Goal: Task Accomplishment & Management: Manage account settings

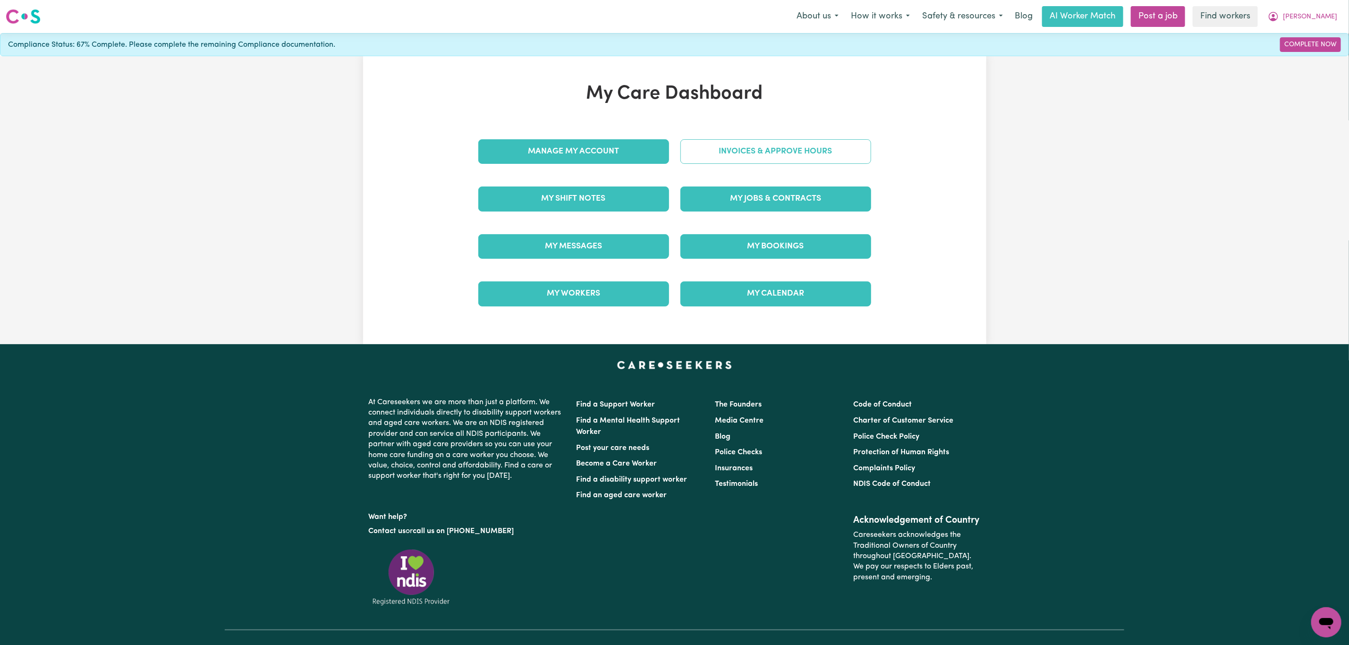
click at [779, 160] on link "Invoices & Approve Hours" at bounding box center [775, 151] width 191 height 25
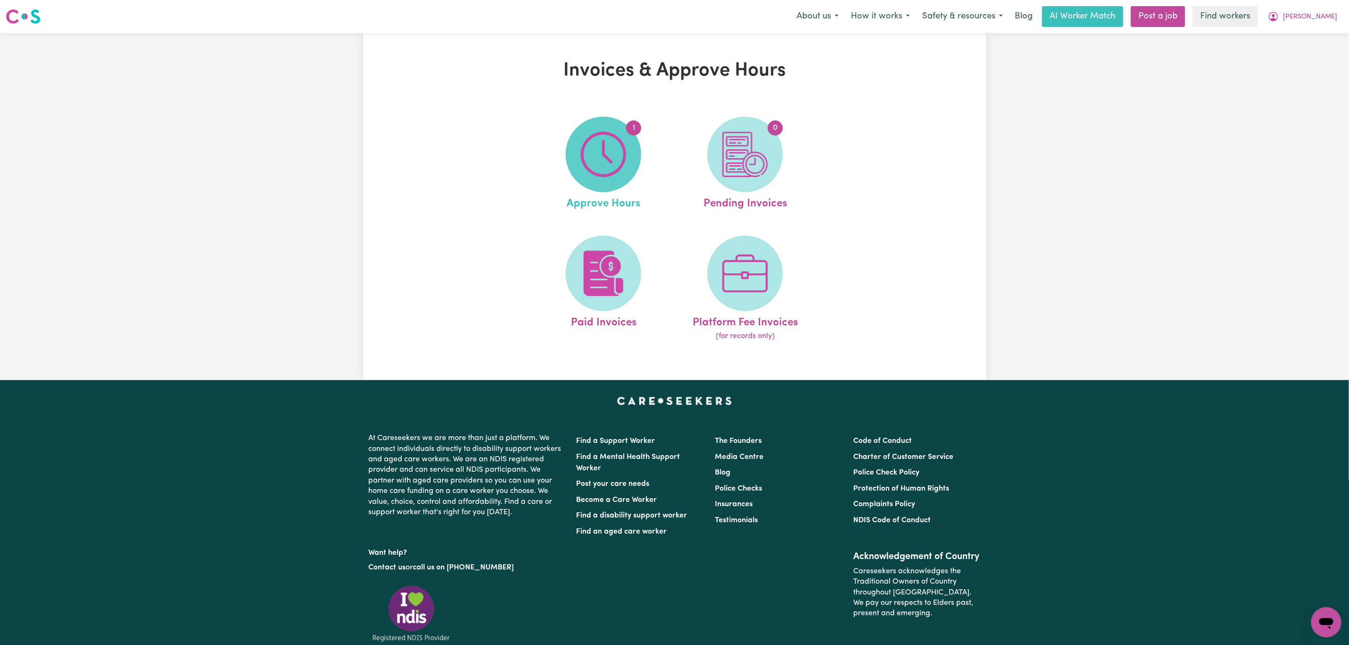
click at [578, 159] on span "1" at bounding box center [604, 155] width 76 height 76
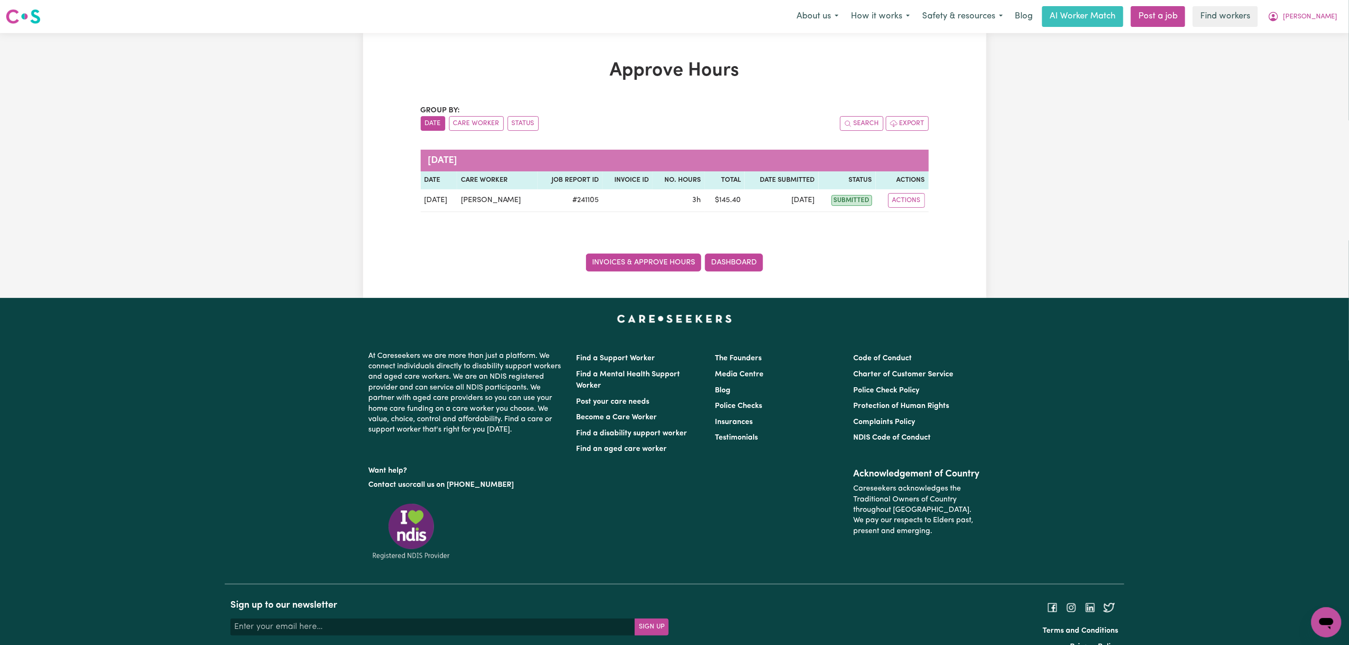
click at [611, 265] on link "Invoices & Approve Hours" at bounding box center [643, 263] width 115 height 18
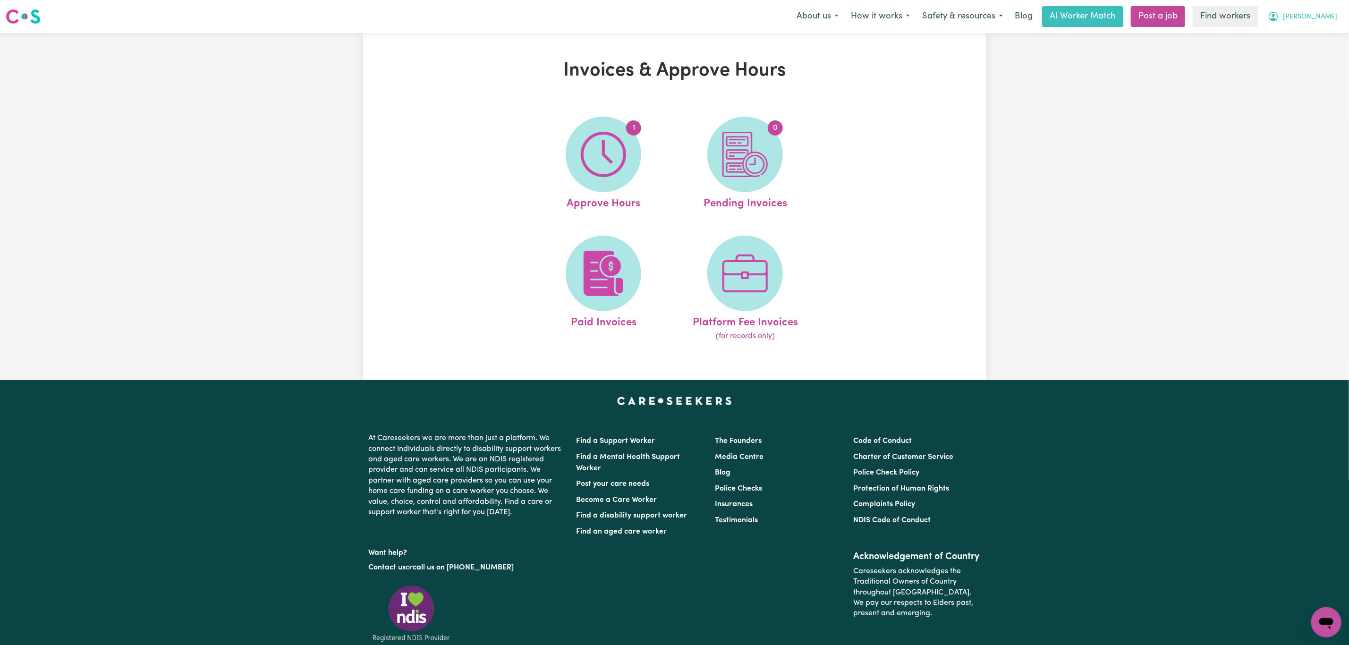
drag, startPoint x: 1329, startPoint y: 20, endPoint x: 1323, endPoint y: 25, distance: 7.7
click at [1328, 20] on span "[PERSON_NAME]" at bounding box center [1310, 17] width 54 height 10
click at [1313, 34] on link "My Dashboard" at bounding box center [1305, 37] width 75 height 18
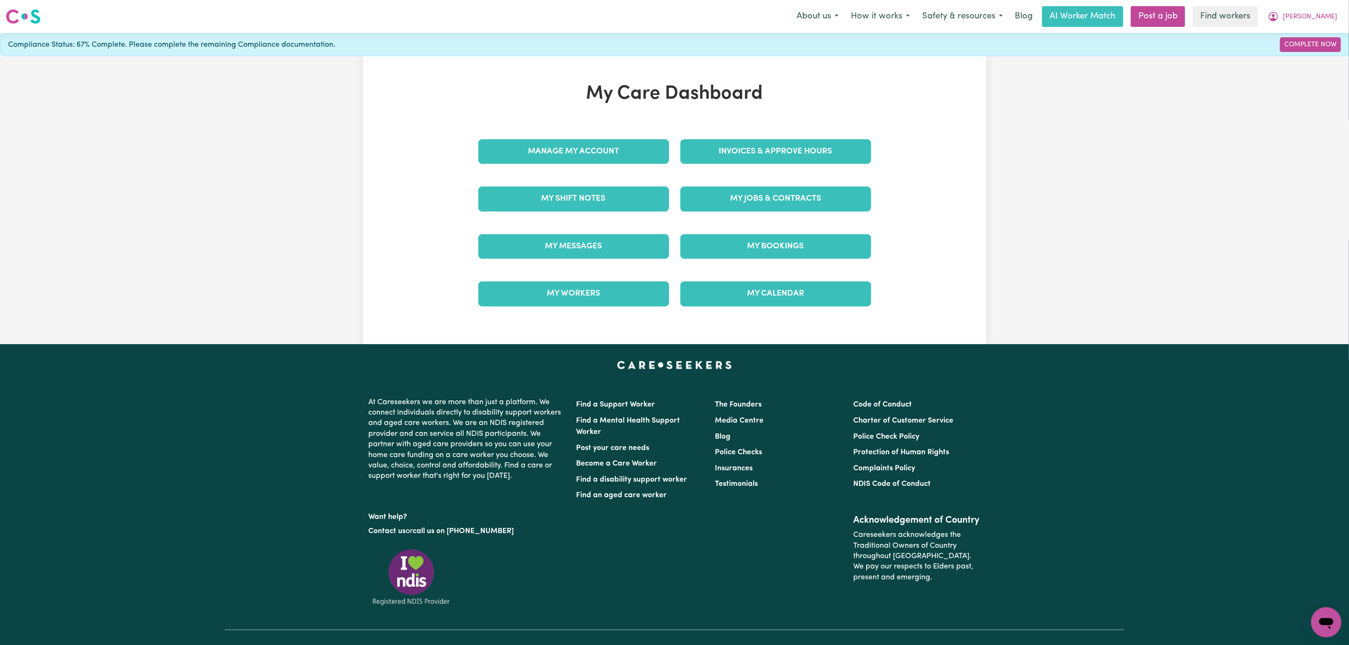
click at [589, 166] on div "Manage My Account" at bounding box center [574, 151] width 202 height 47
click at [589, 153] on link "Manage My Account" at bounding box center [573, 151] width 191 height 25
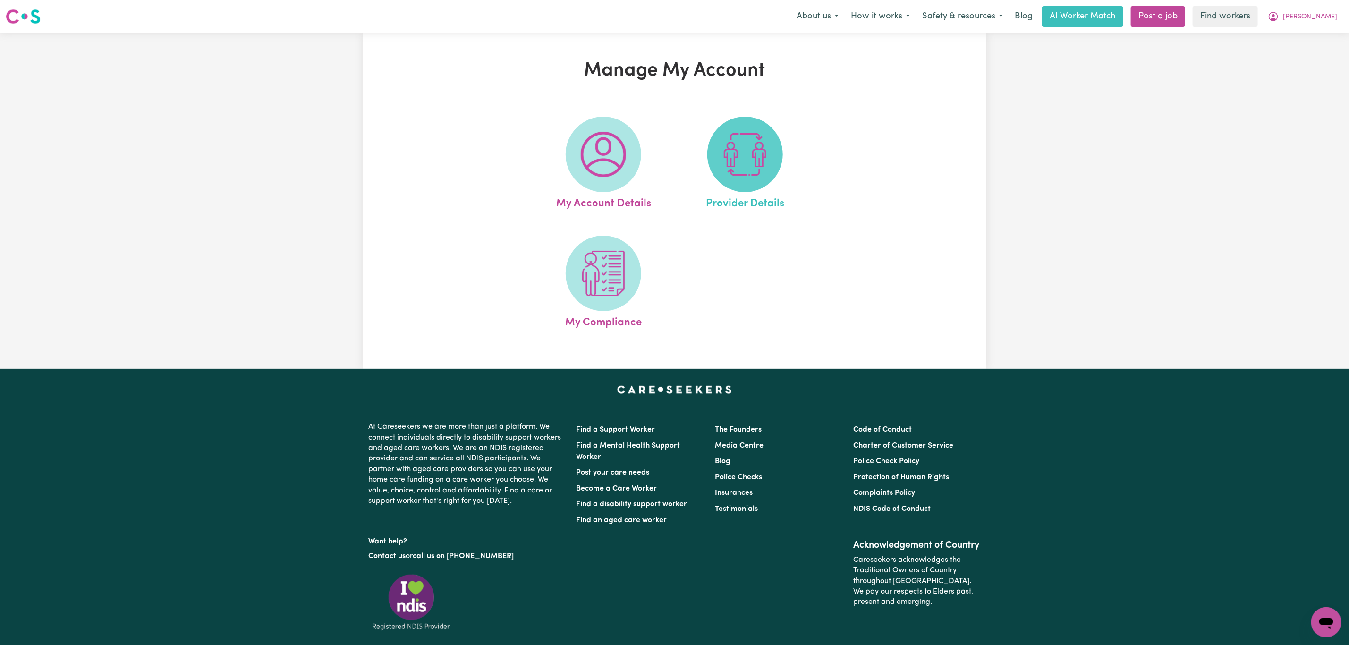
click at [720, 163] on span at bounding box center [745, 155] width 76 height 76
select select "AGED_HOME_CARE"
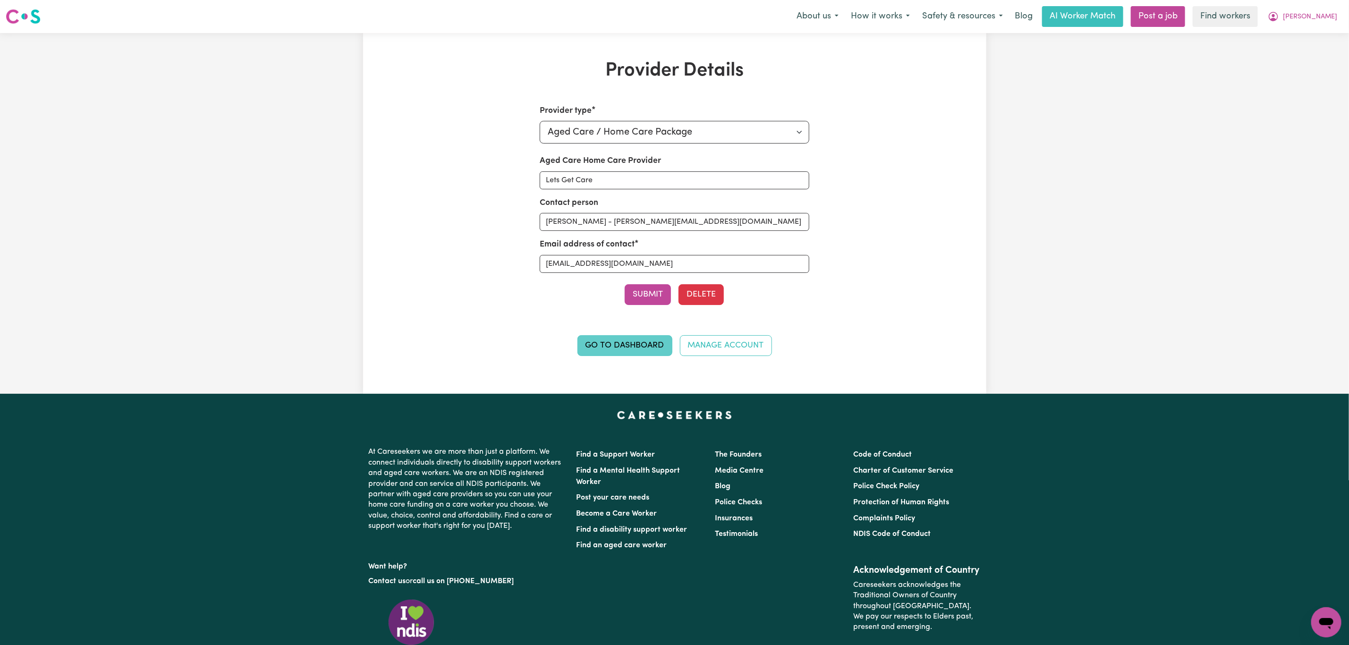
click at [608, 346] on link "Go to Dashboard" at bounding box center [624, 345] width 95 height 21
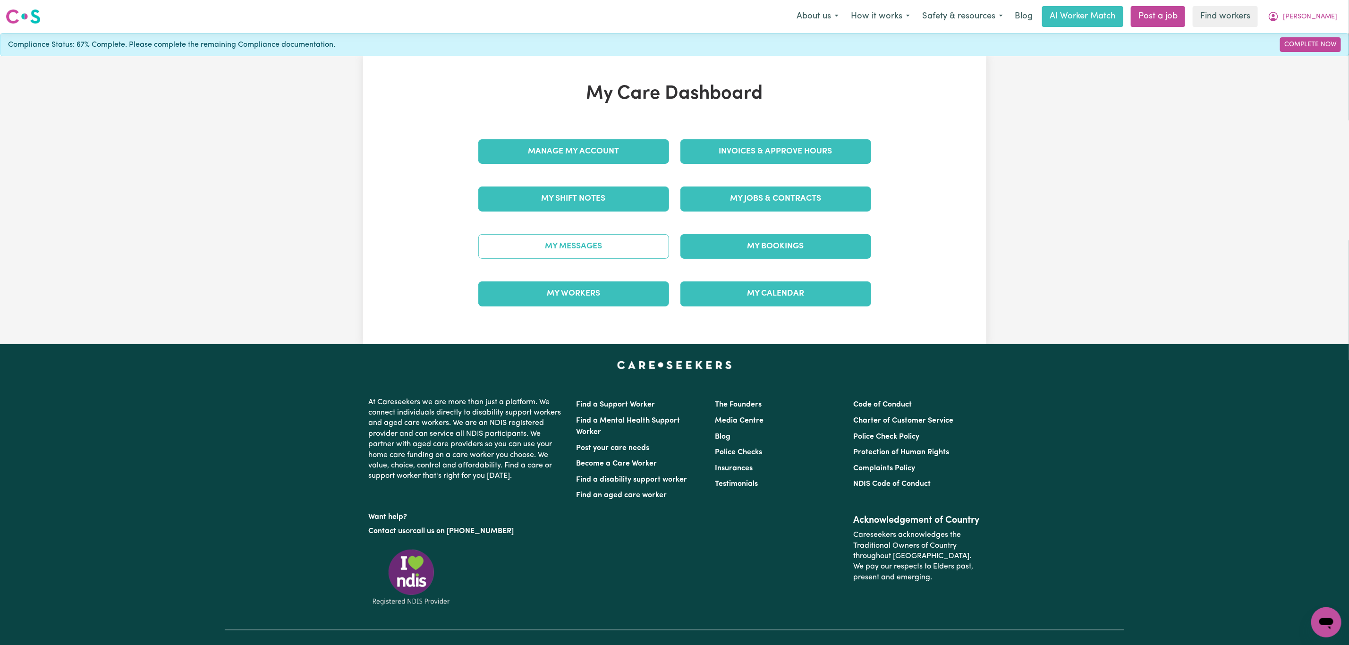
click at [595, 249] on link "My Messages" at bounding box center [573, 246] width 191 height 25
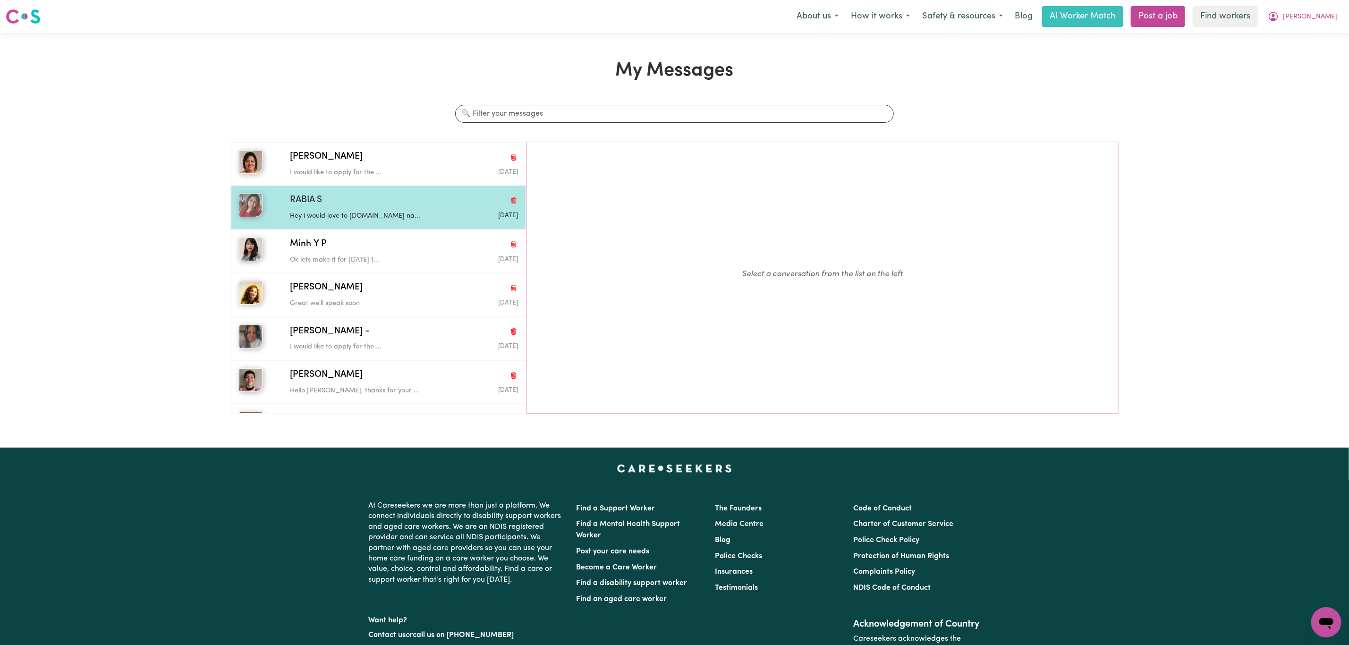
click at [334, 214] on p "Hey i would love to [DOMAIN_NAME] na..." at bounding box center [366, 216] width 152 height 10
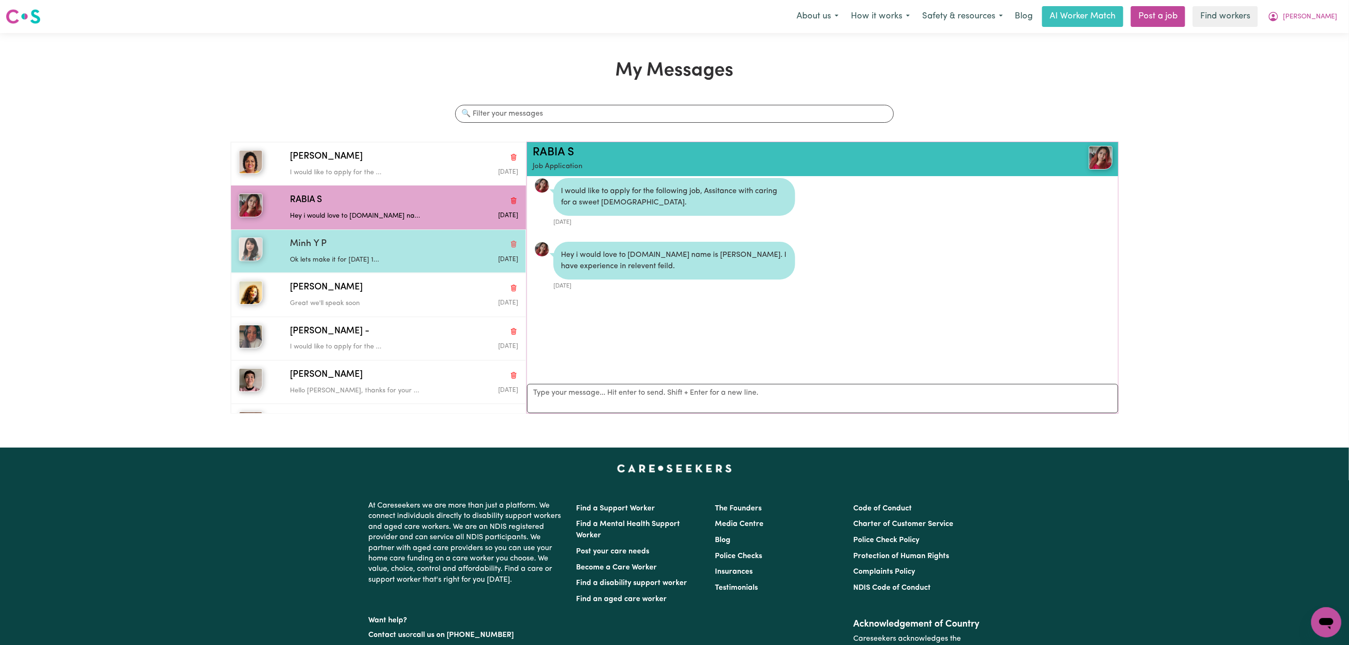
click at [336, 251] on div "Minh Y P" at bounding box center [404, 244] width 228 height 14
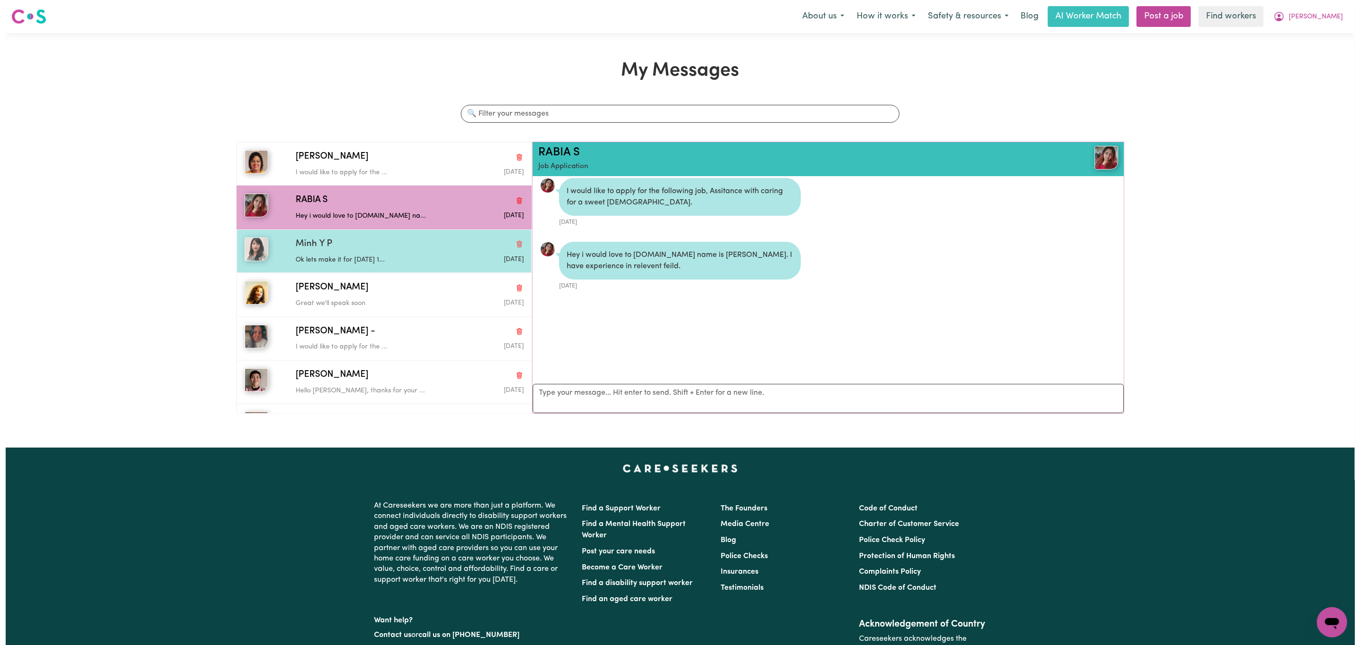
scroll to position [363, 0]
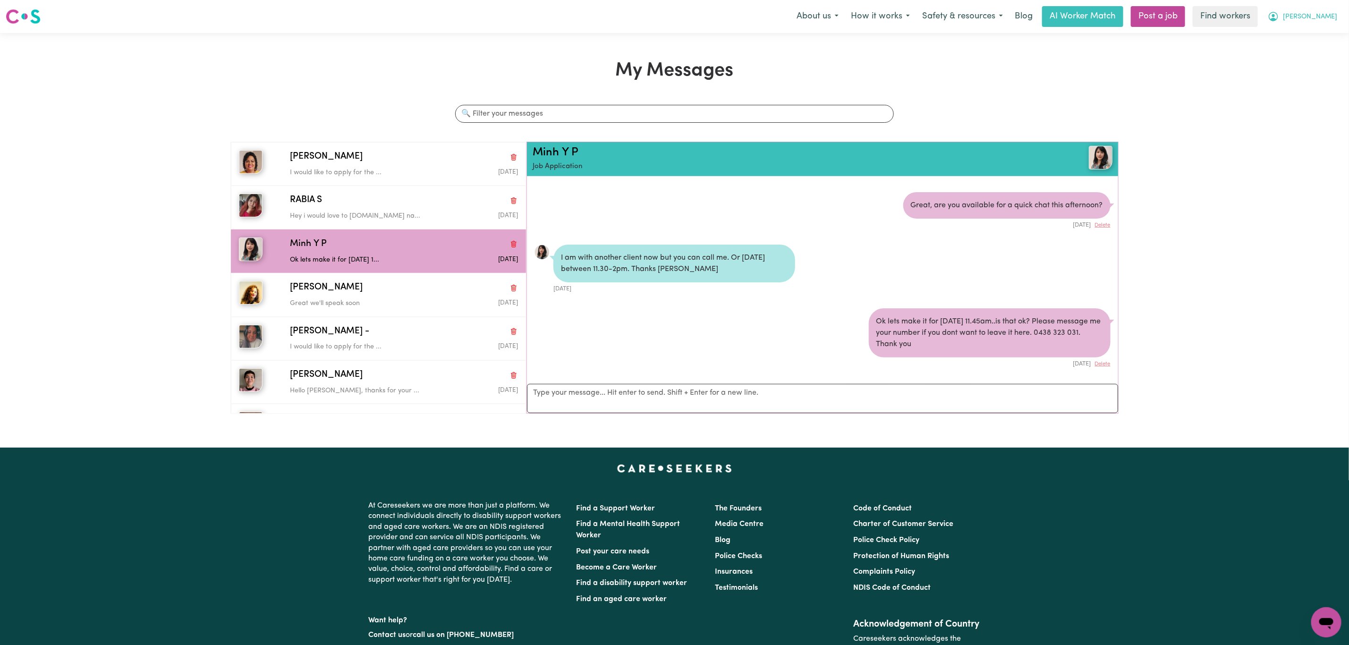
click at [1333, 17] on span "[PERSON_NAME]" at bounding box center [1310, 17] width 54 height 10
click at [1330, 35] on link "My Dashboard" at bounding box center [1305, 37] width 75 height 18
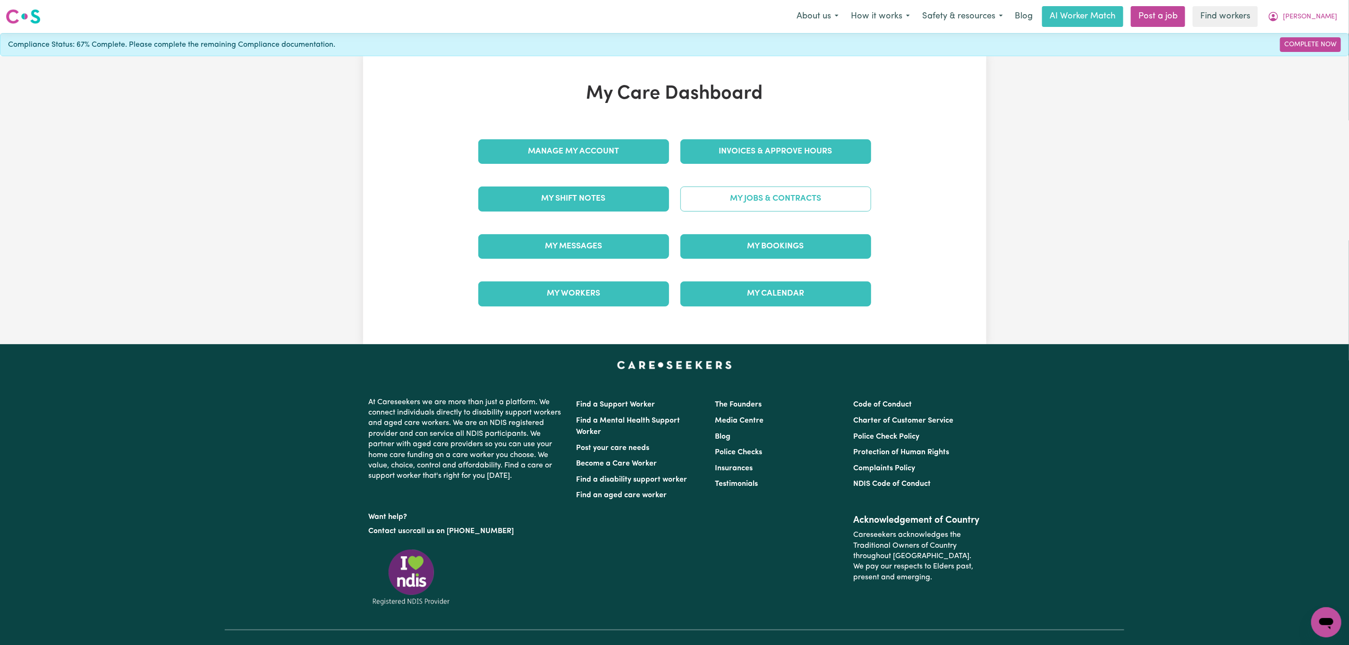
click at [748, 194] on link "My Jobs & Contracts" at bounding box center [775, 198] width 191 height 25
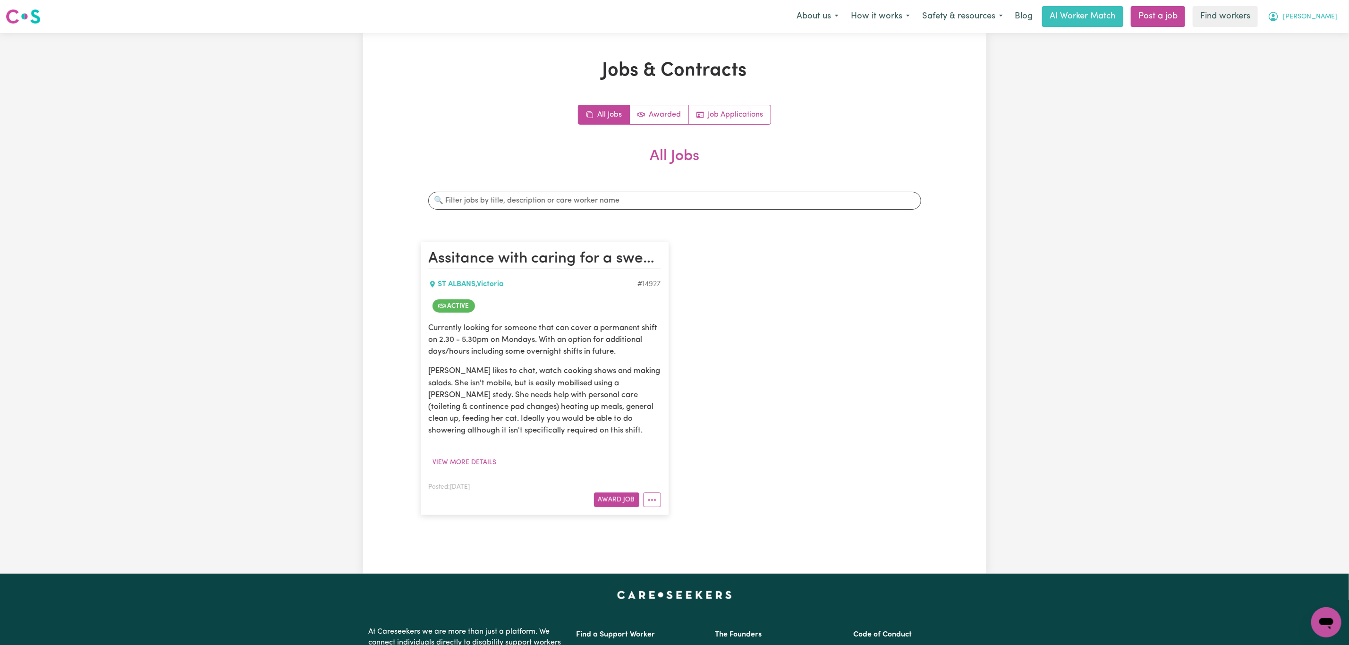
click at [1327, 22] on span "[PERSON_NAME]" at bounding box center [1310, 17] width 54 height 10
click at [1319, 37] on link "My Dashboard" at bounding box center [1305, 37] width 75 height 18
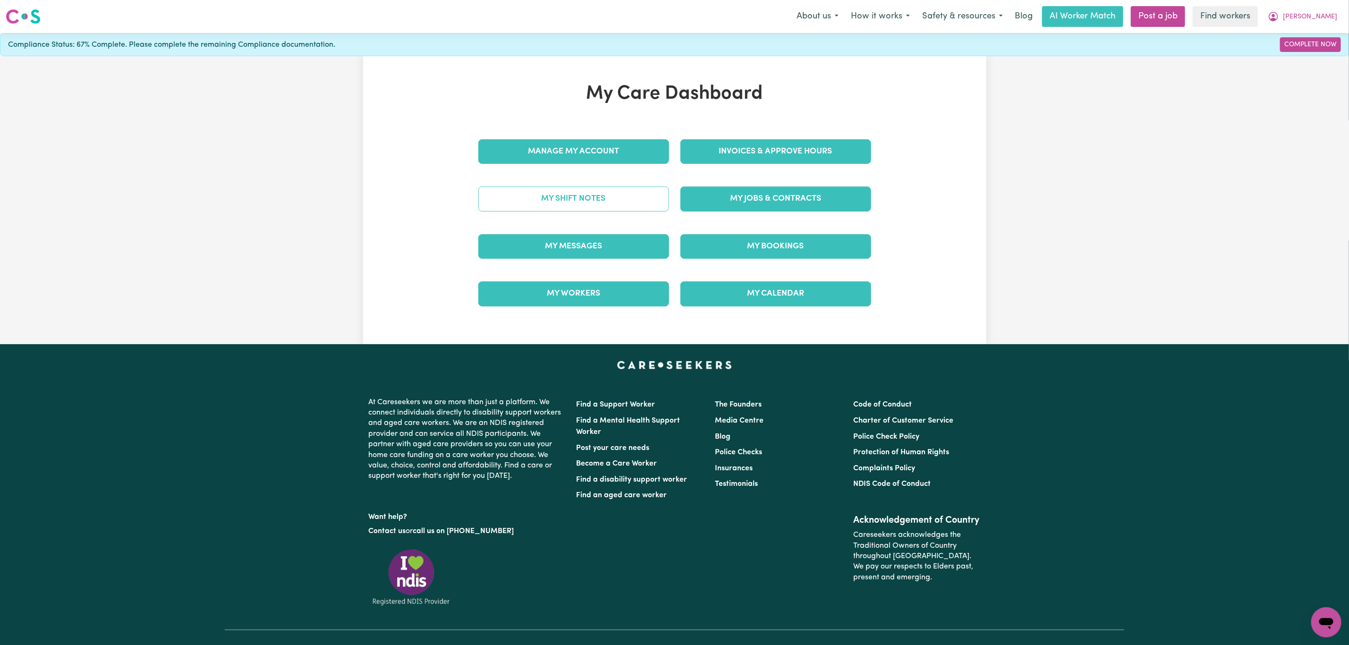
click at [572, 195] on link "My Shift Notes" at bounding box center [573, 198] width 191 height 25
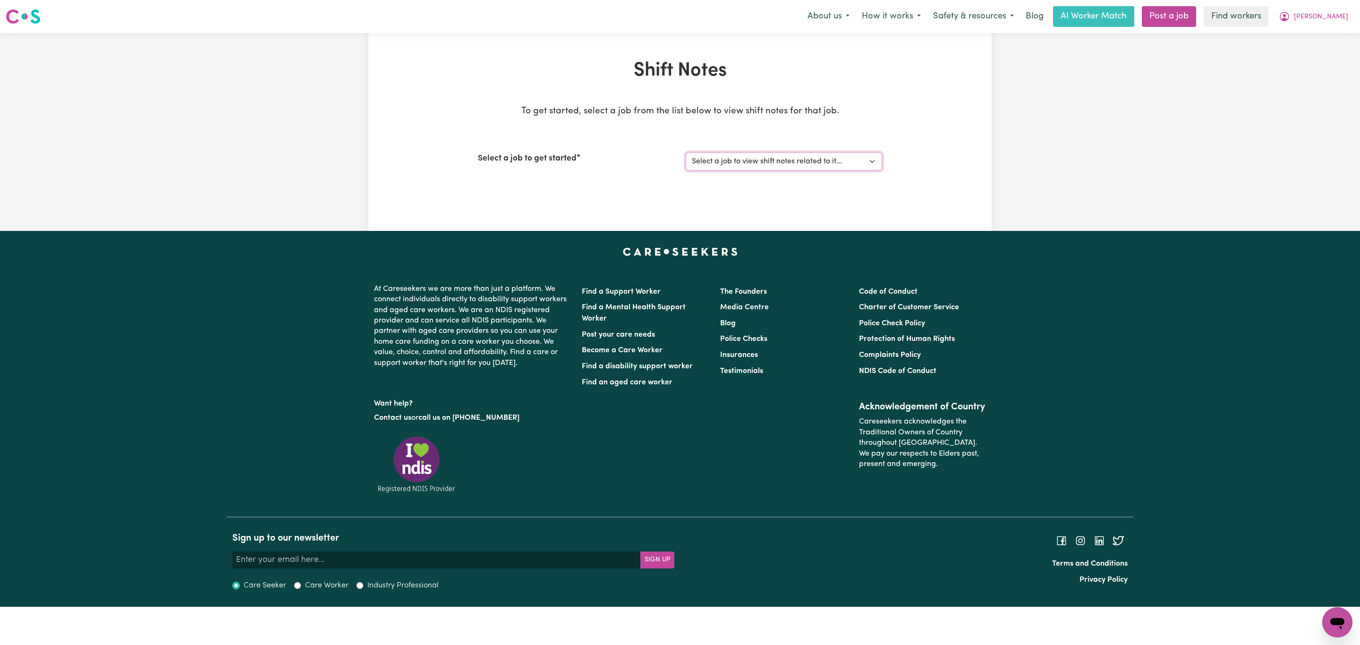
drag, startPoint x: 792, startPoint y: 158, endPoint x: 792, endPoint y: 170, distance: 12.3
click at [792, 158] on select "Select a job to view shift notes related to it... [[PERSON_NAME]] Assitance wit…" at bounding box center [783, 161] width 196 height 18
select select "14927"
click at [685, 152] on select "Select a job to view shift notes related to it... [[PERSON_NAME]] Assitance wit…" at bounding box center [783, 161] width 196 height 18
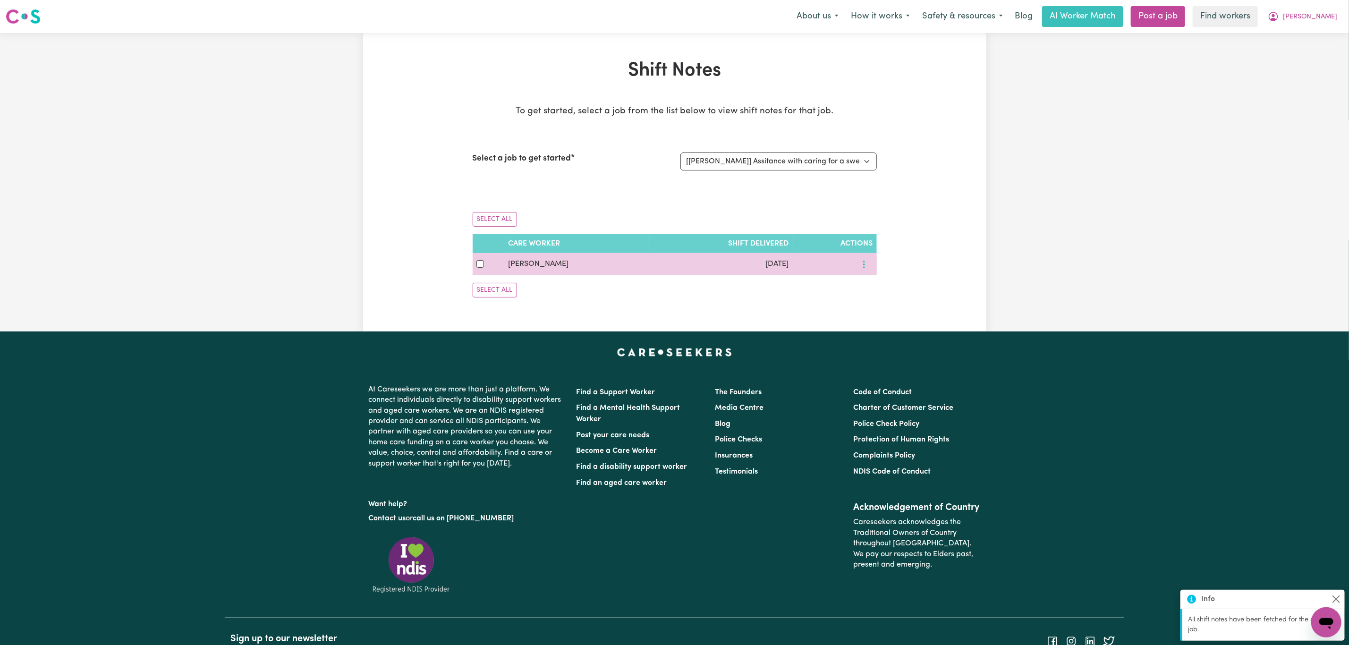
click at [860, 262] on icon "More options" at bounding box center [863, 264] width 9 height 9
click at [871, 285] on link "View Shift Note" at bounding box center [897, 286] width 78 height 19
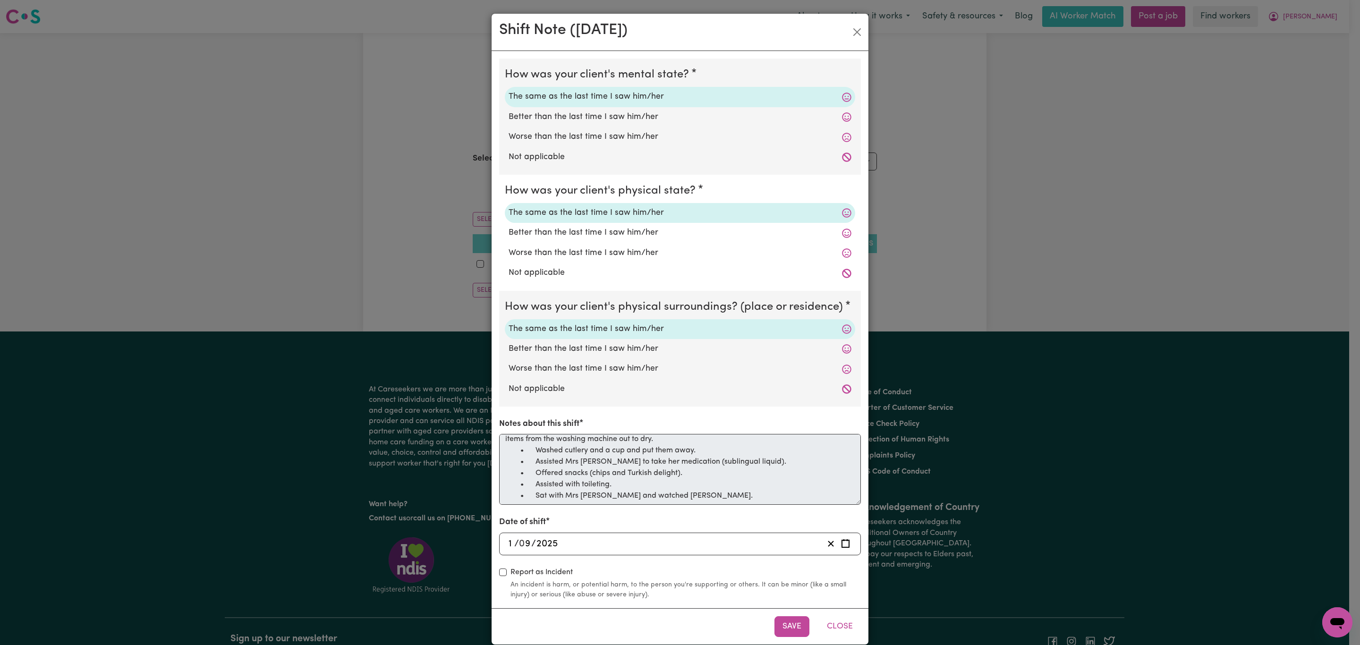
scroll to position [15, 0]
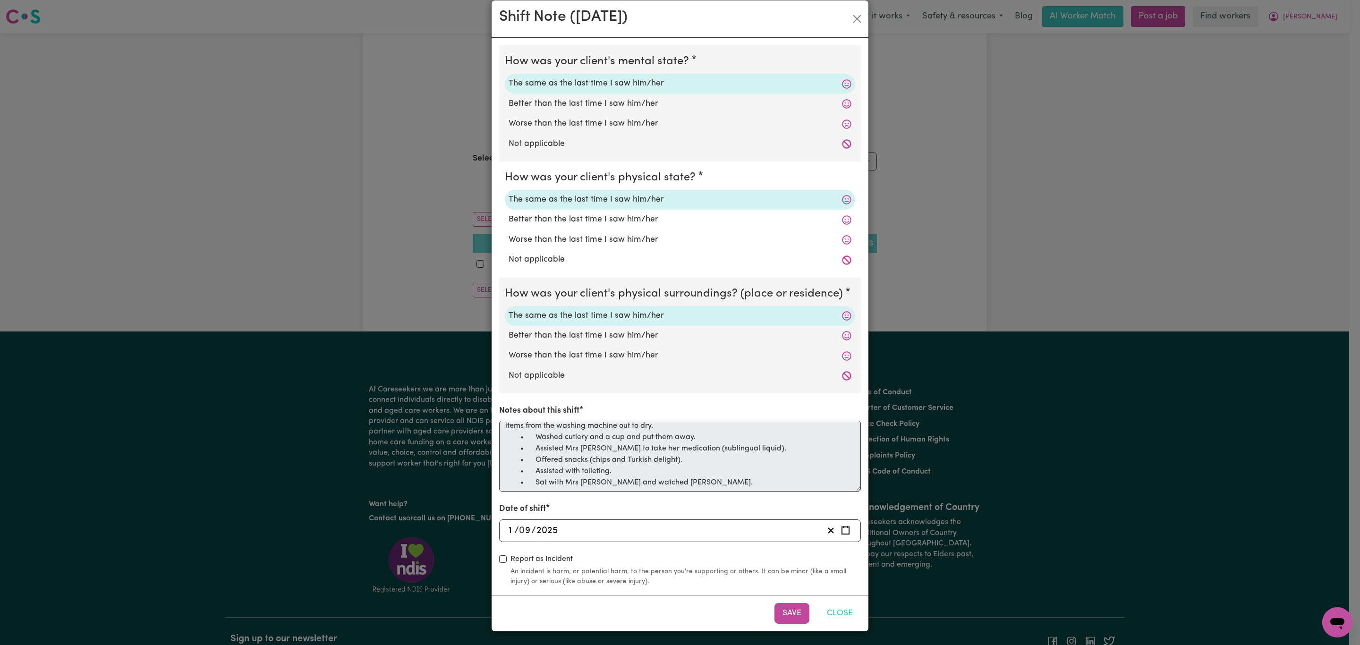
click at [846, 620] on button "Close" at bounding box center [840, 613] width 42 height 21
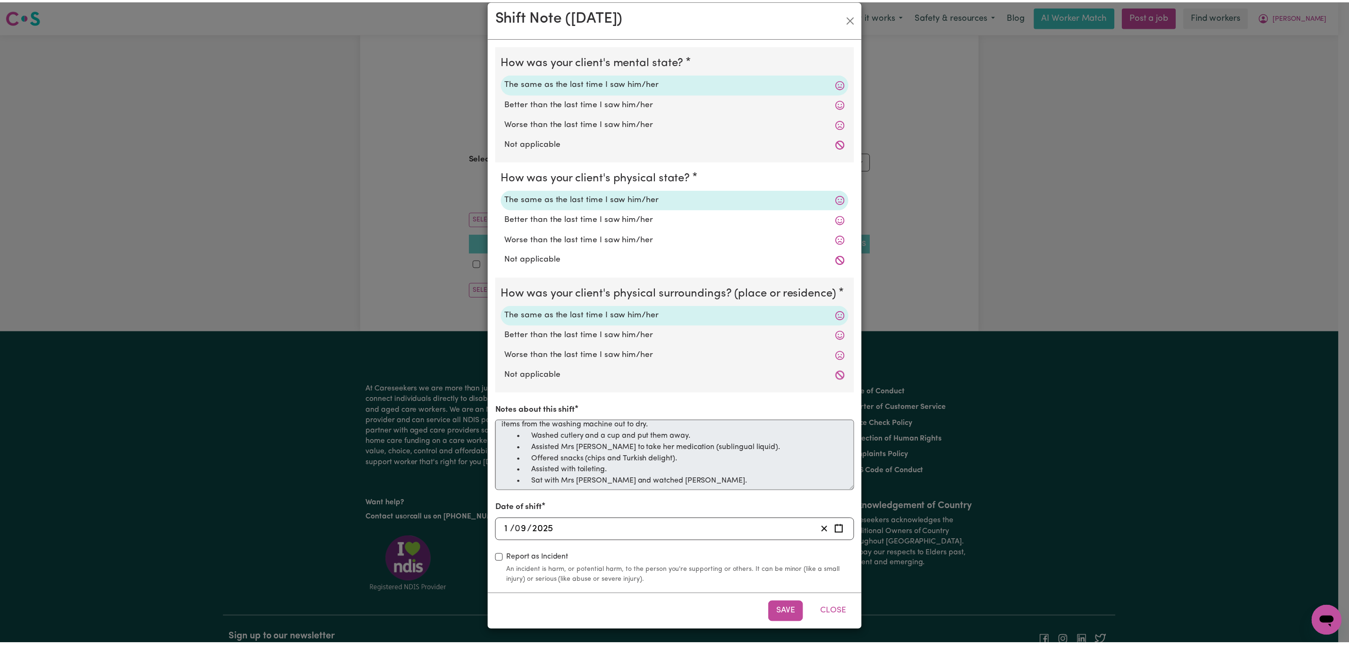
scroll to position [0, 0]
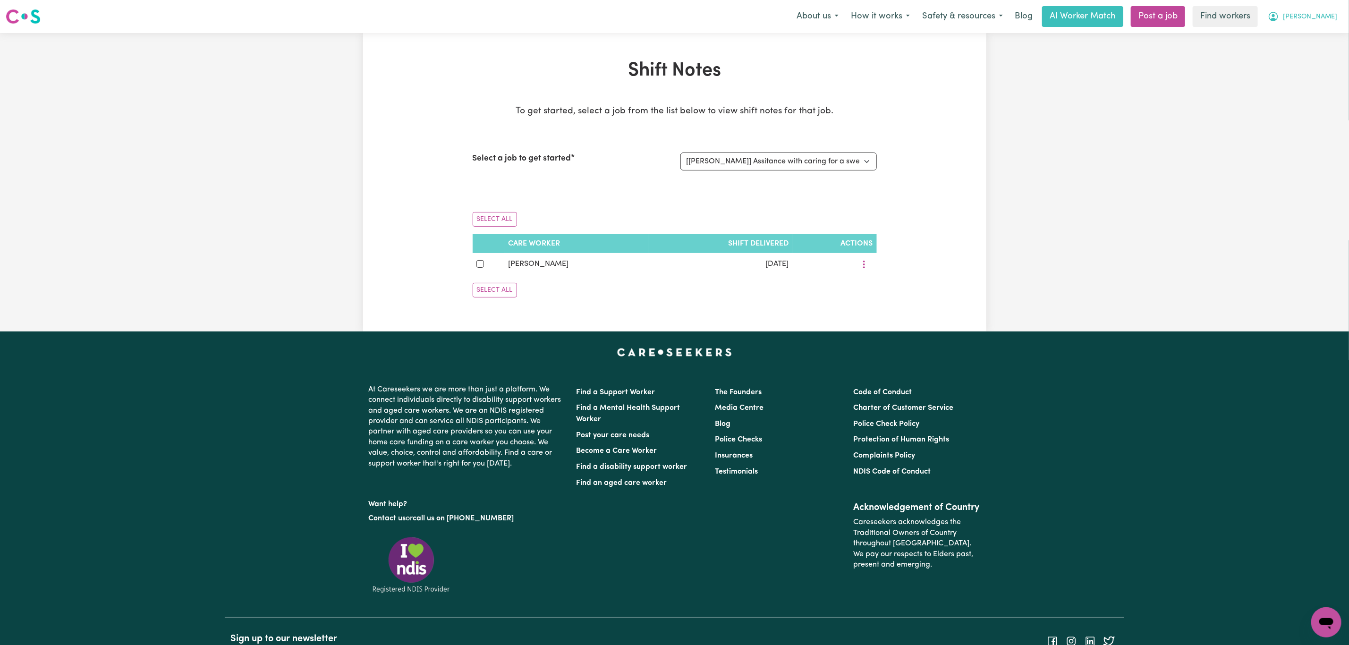
click at [1340, 19] on button "[PERSON_NAME]" at bounding box center [1302, 17] width 82 height 20
click at [1309, 54] on link "Logout" at bounding box center [1305, 54] width 75 height 18
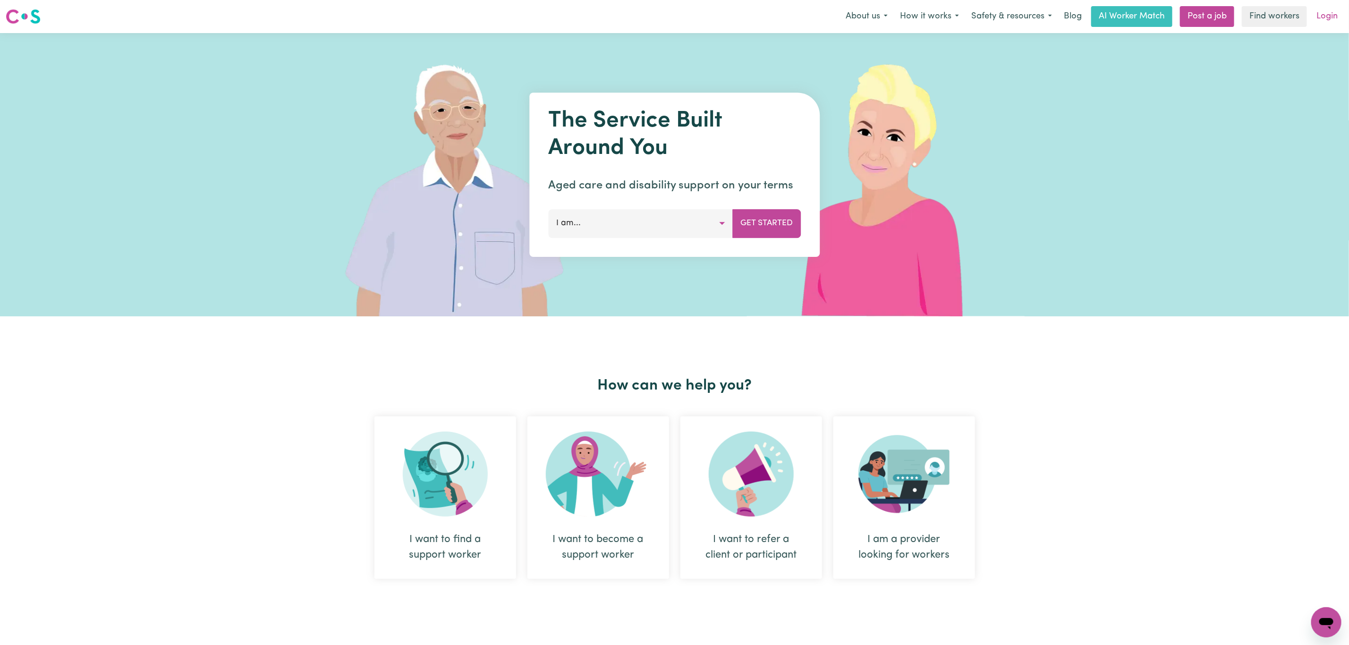
click at [1323, 15] on link "Login" at bounding box center [1327, 16] width 33 height 21
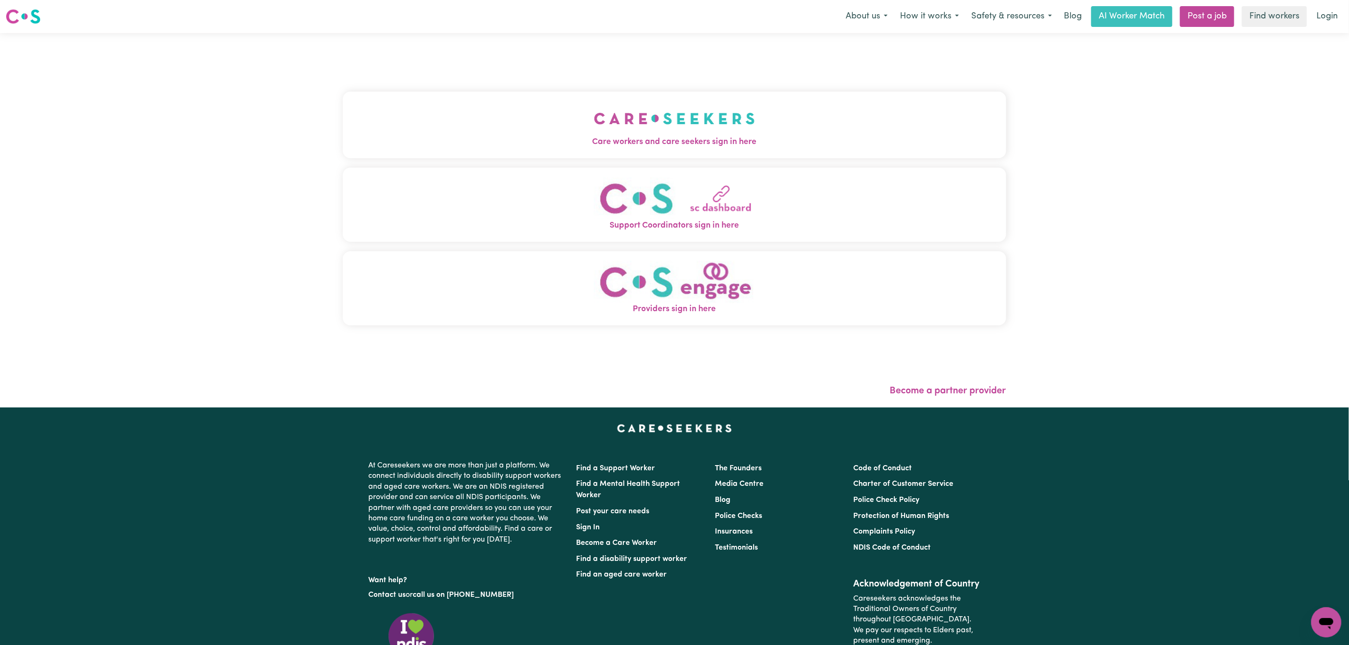
click at [474, 147] on span "Care workers and care seekers sign in here" at bounding box center [674, 142] width 663 height 12
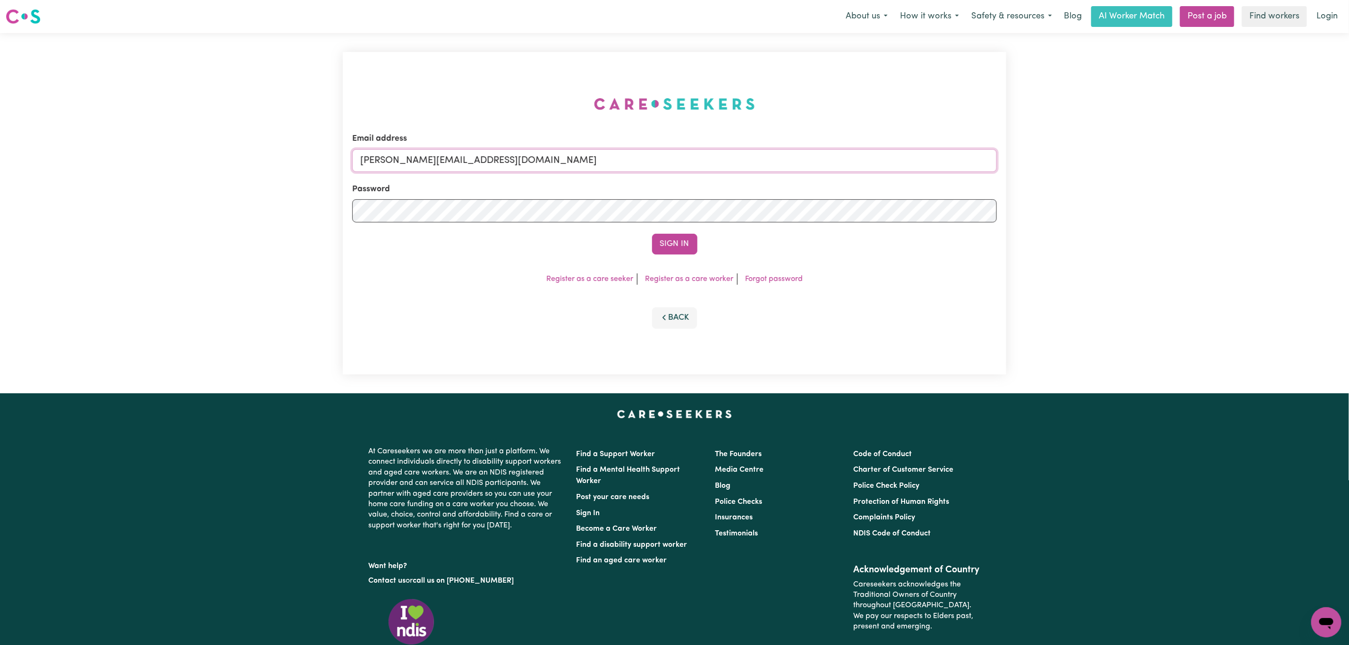
click at [438, 155] on input "[PERSON_NAME][EMAIL_ADDRESS][DOMAIN_NAME]" at bounding box center [674, 160] width 644 height 23
drag, startPoint x: 407, startPoint y: 159, endPoint x: 769, endPoint y: 101, distance: 366.8
click at [764, 102] on div "Email address [EMAIL_ADDRESS][PERSON_NAME][DOMAIN_NAME] Password Sign In Regist…" at bounding box center [674, 213] width 663 height 322
type input "superuser~[EMAIL_ADDRESS][DOMAIN_NAME]"
click at [652, 234] on button "Sign In" at bounding box center [674, 244] width 45 height 21
